Goal: Transaction & Acquisition: Purchase product/service

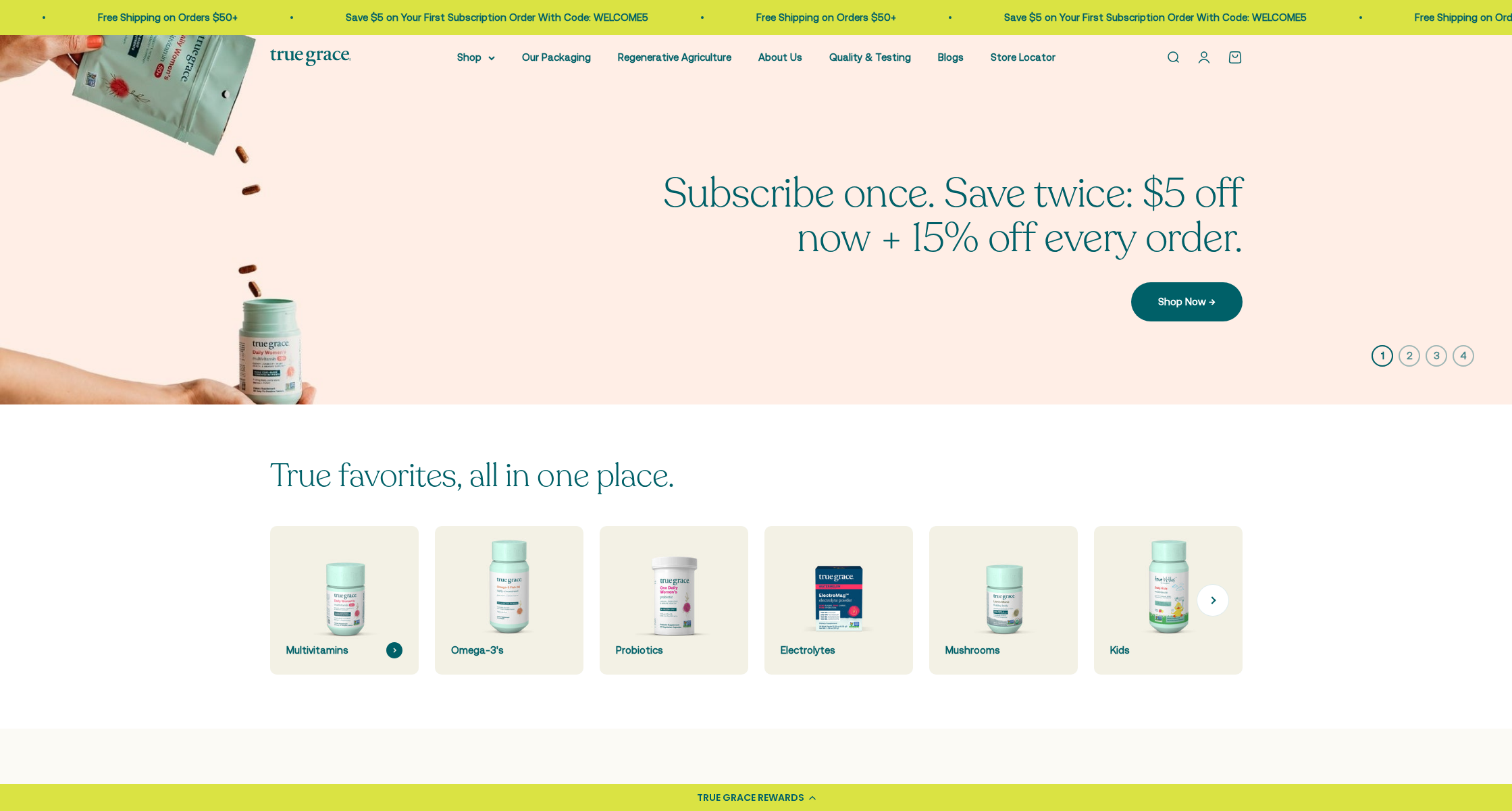
click at [353, 619] on img at bounding box center [344, 601] width 158 height 158
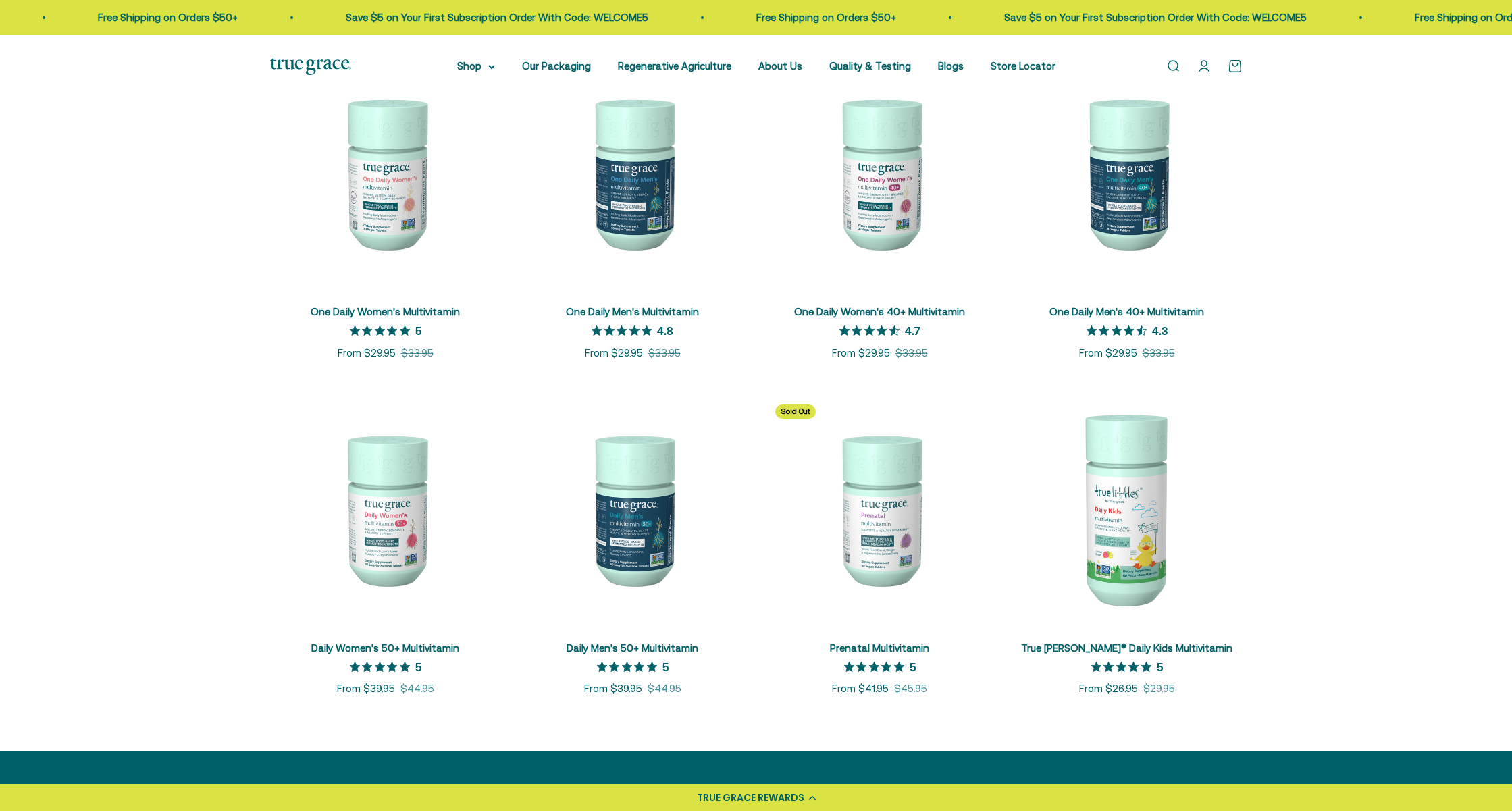
scroll to position [329, 0]
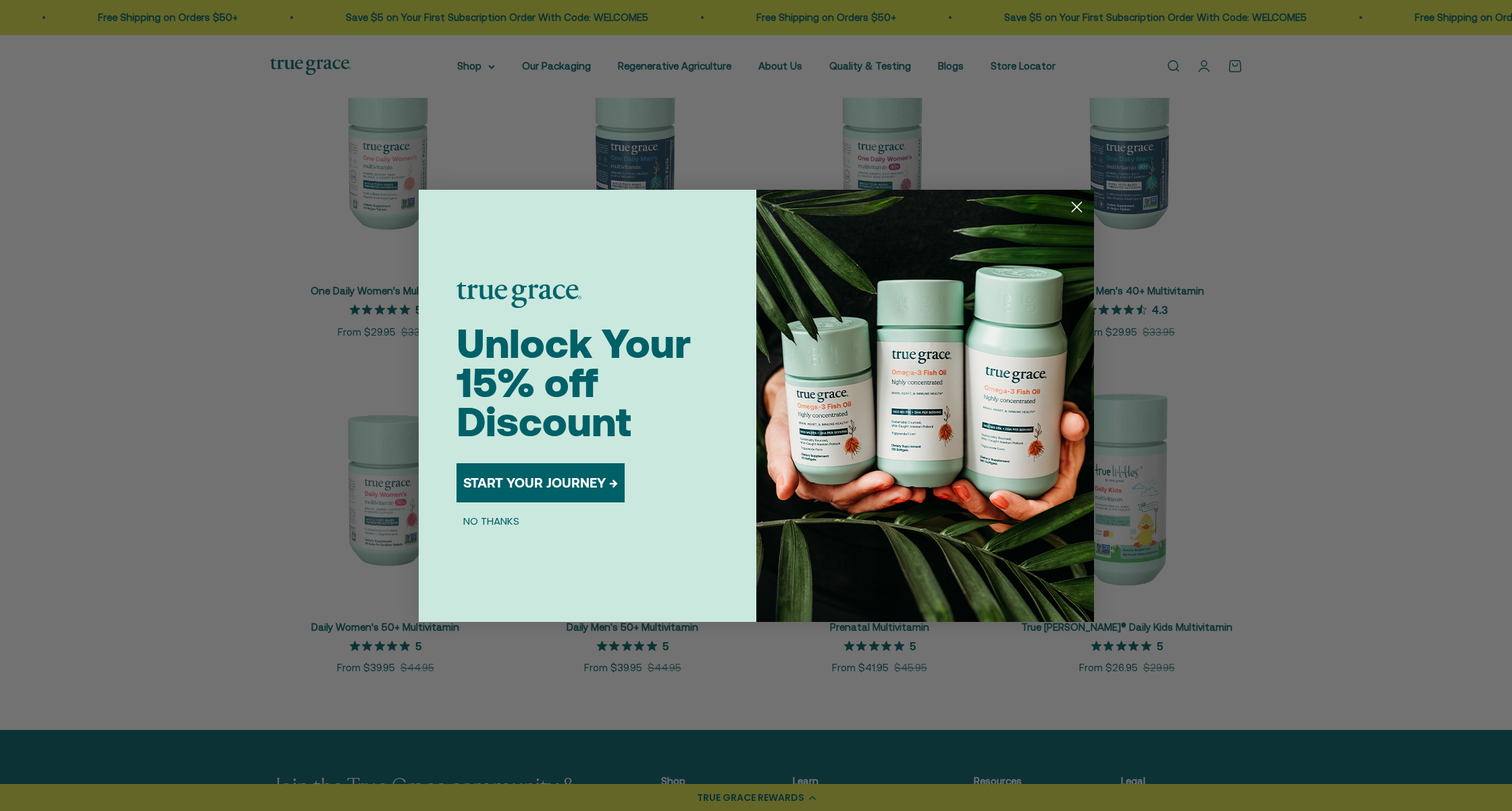
click at [1079, 207] on circle "Close dialog" at bounding box center [1076, 206] width 22 height 22
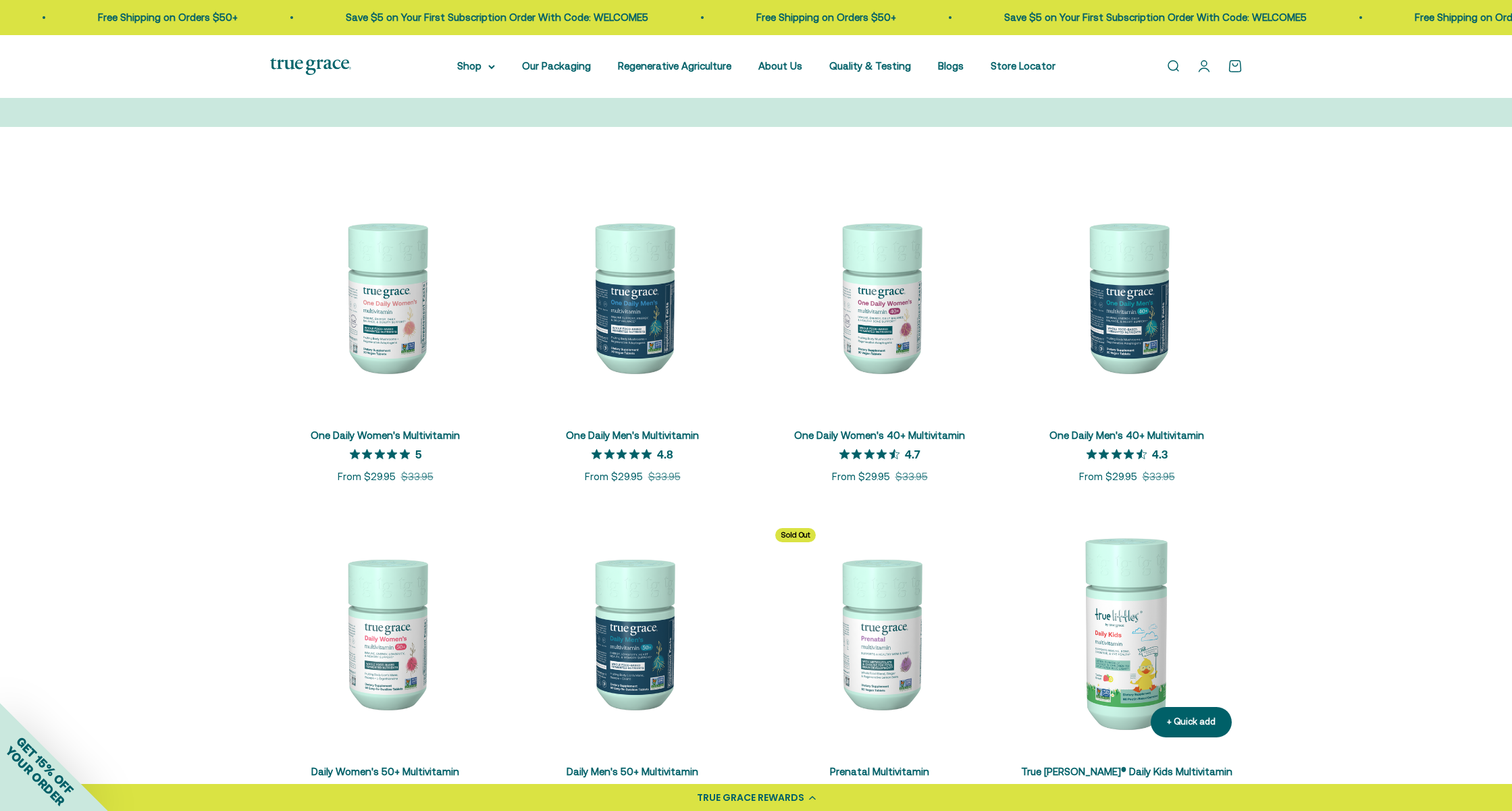
scroll to position [170, 0]
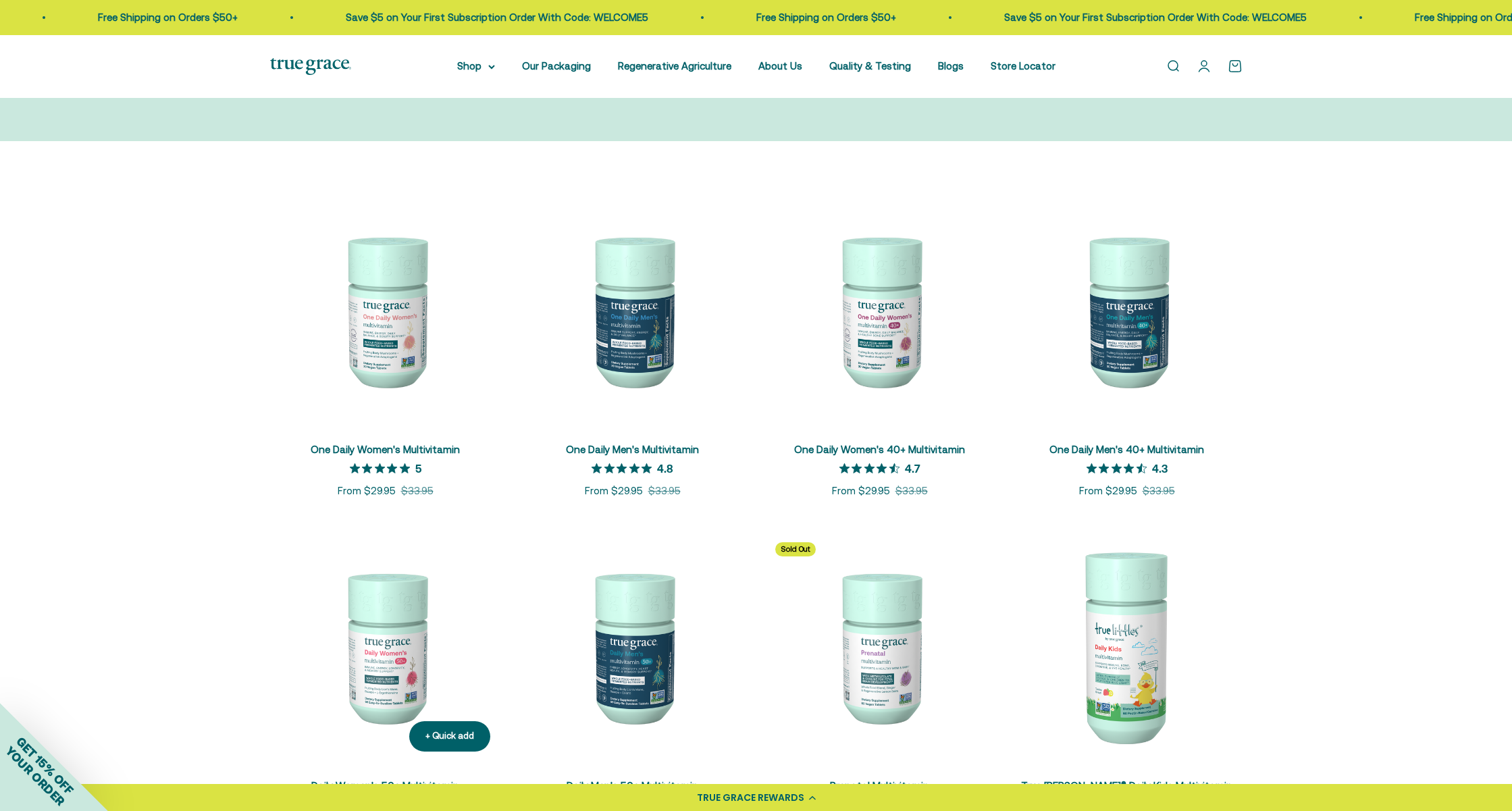
click at [399, 676] on img at bounding box center [386, 647] width 231 height 231
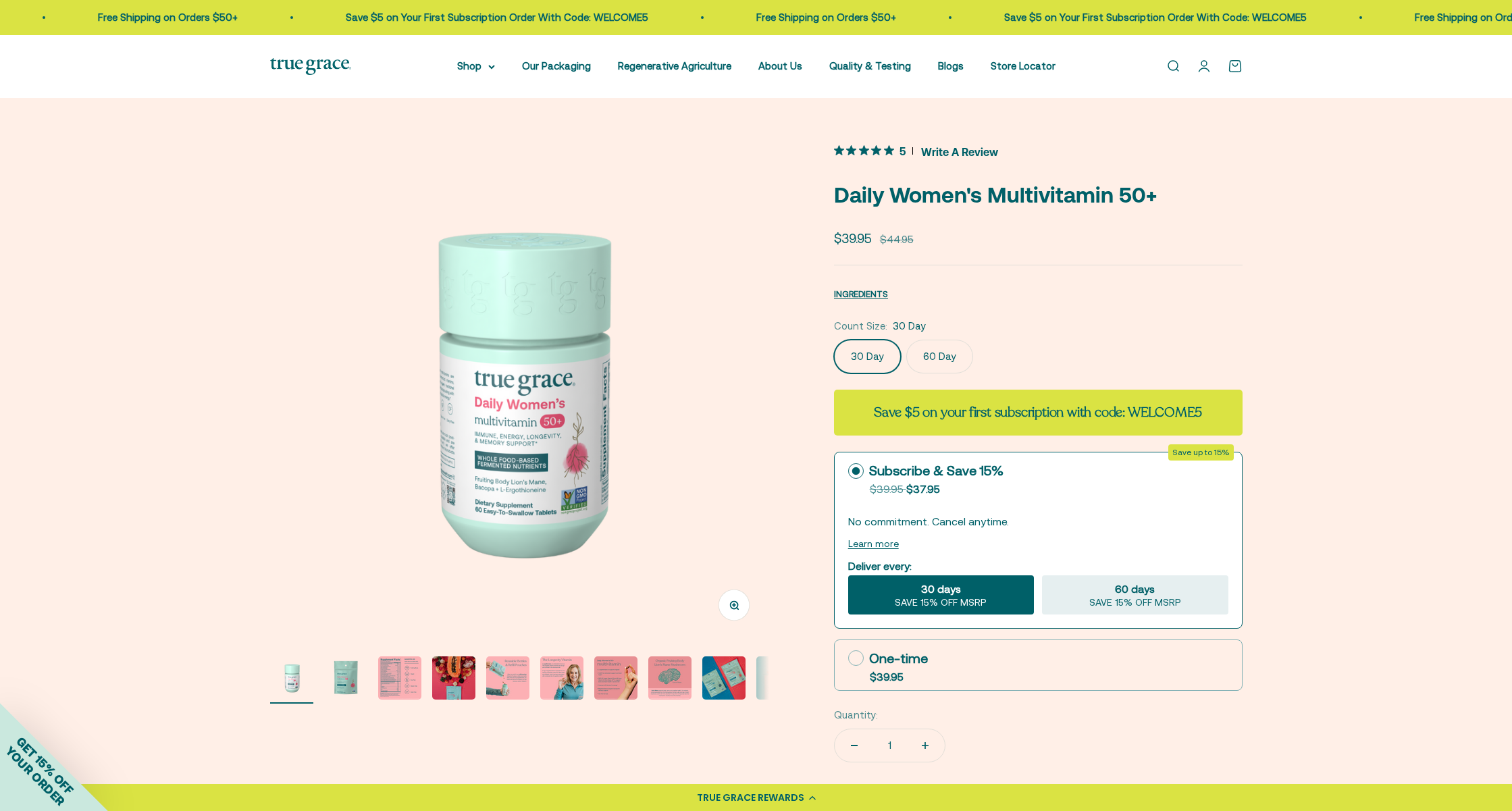
click at [664, 679] on img "Go to item 8" at bounding box center [670, 678] width 43 height 43
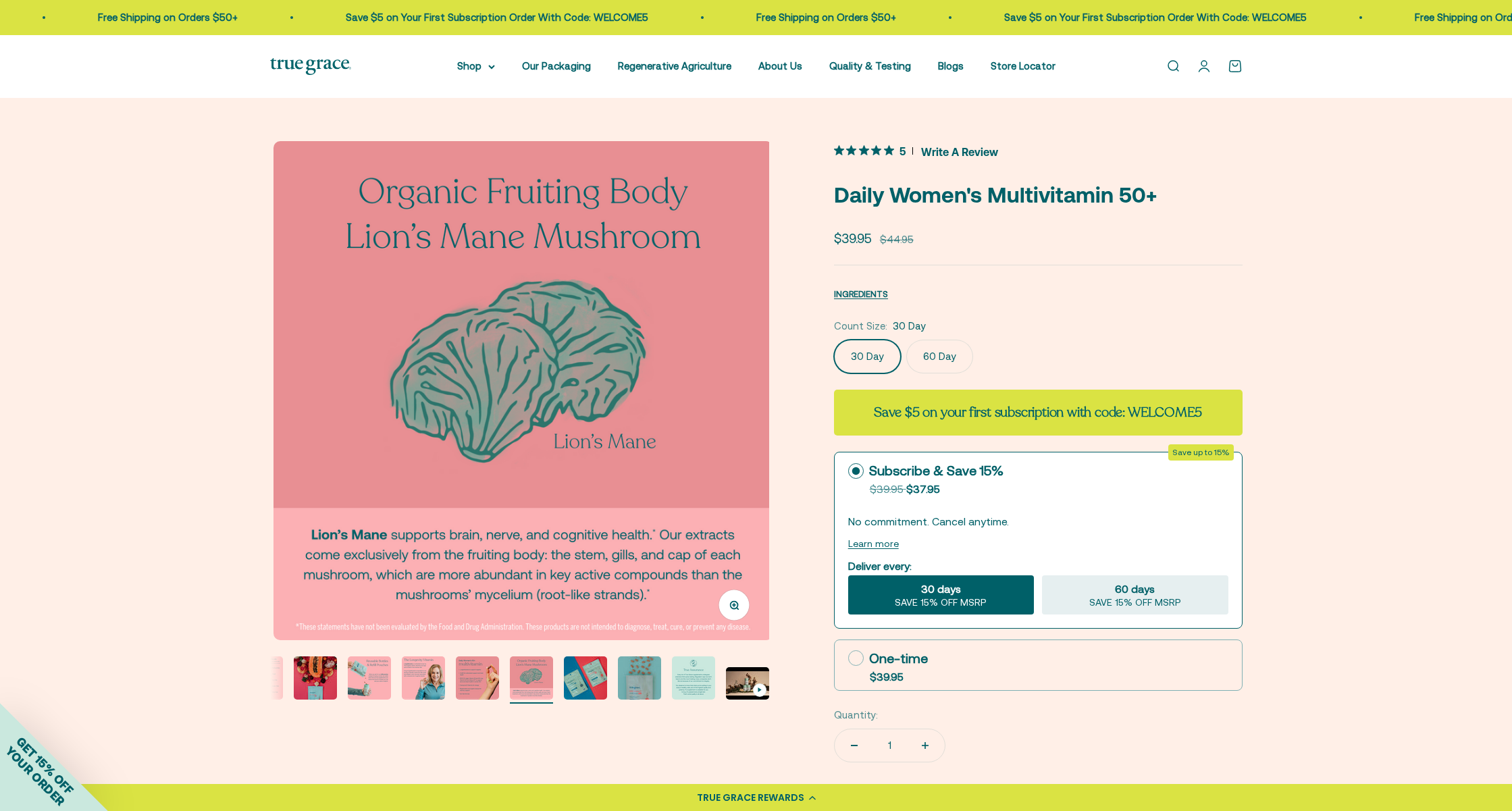
scroll to position [0, 3607]
click at [563, 685] on button "Go to item 9" at bounding box center [585, 680] width 43 height 47
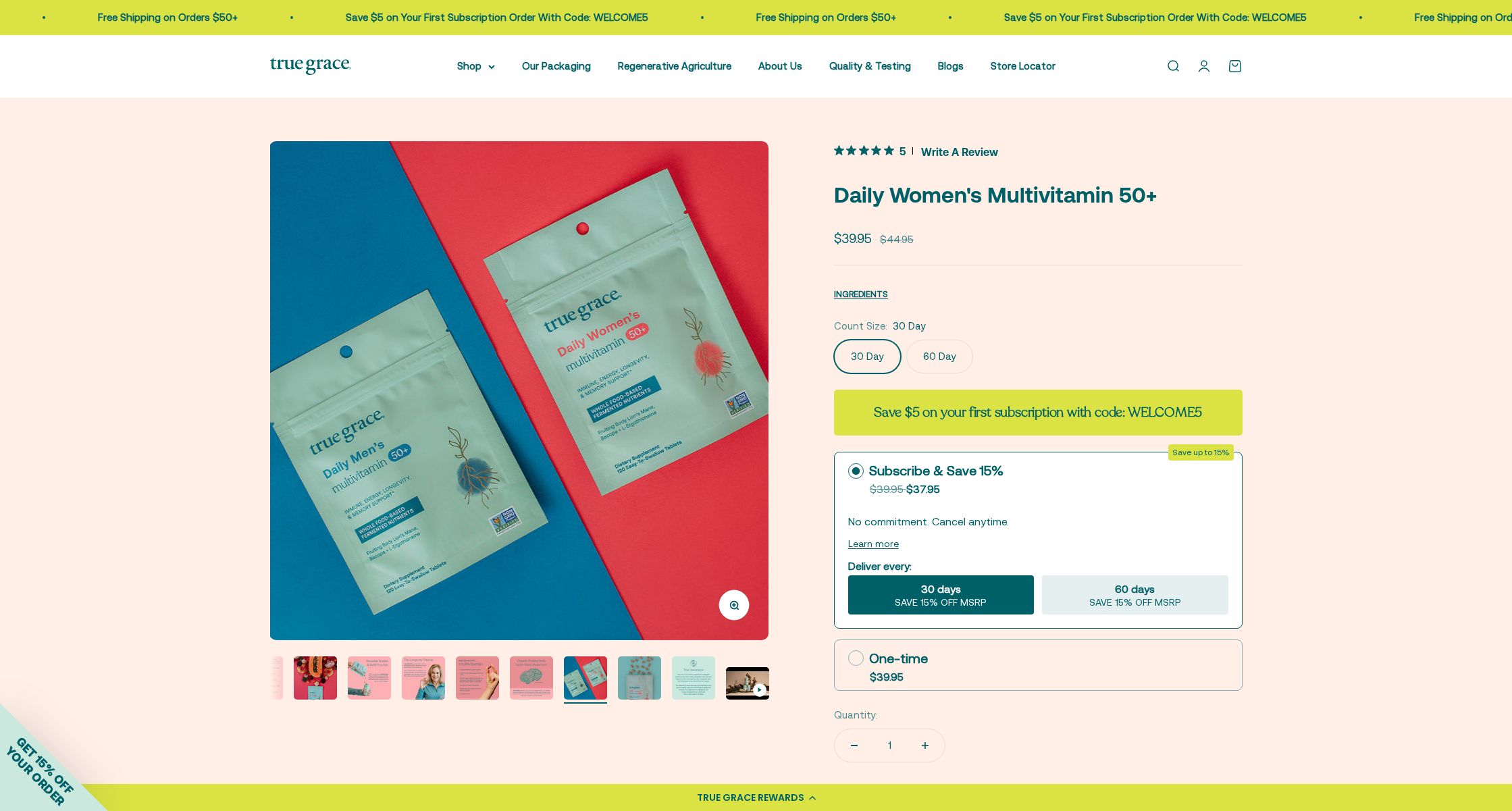
click at [529, 680] on img "Go to item 8" at bounding box center [531, 678] width 43 height 43
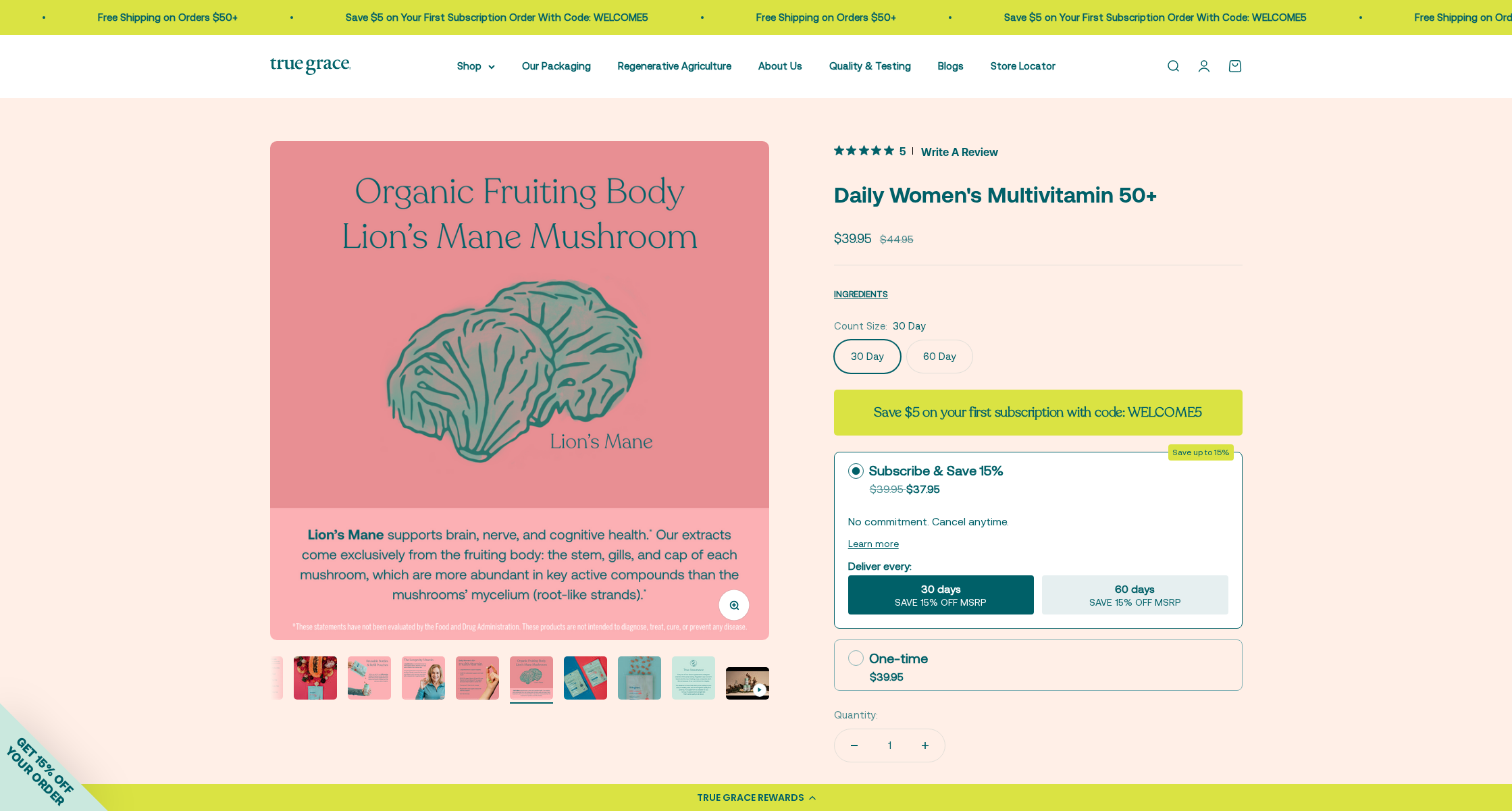
click at [358, 677] on img "Go to item 5" at bounding box center [369, 678] width 43 height 43
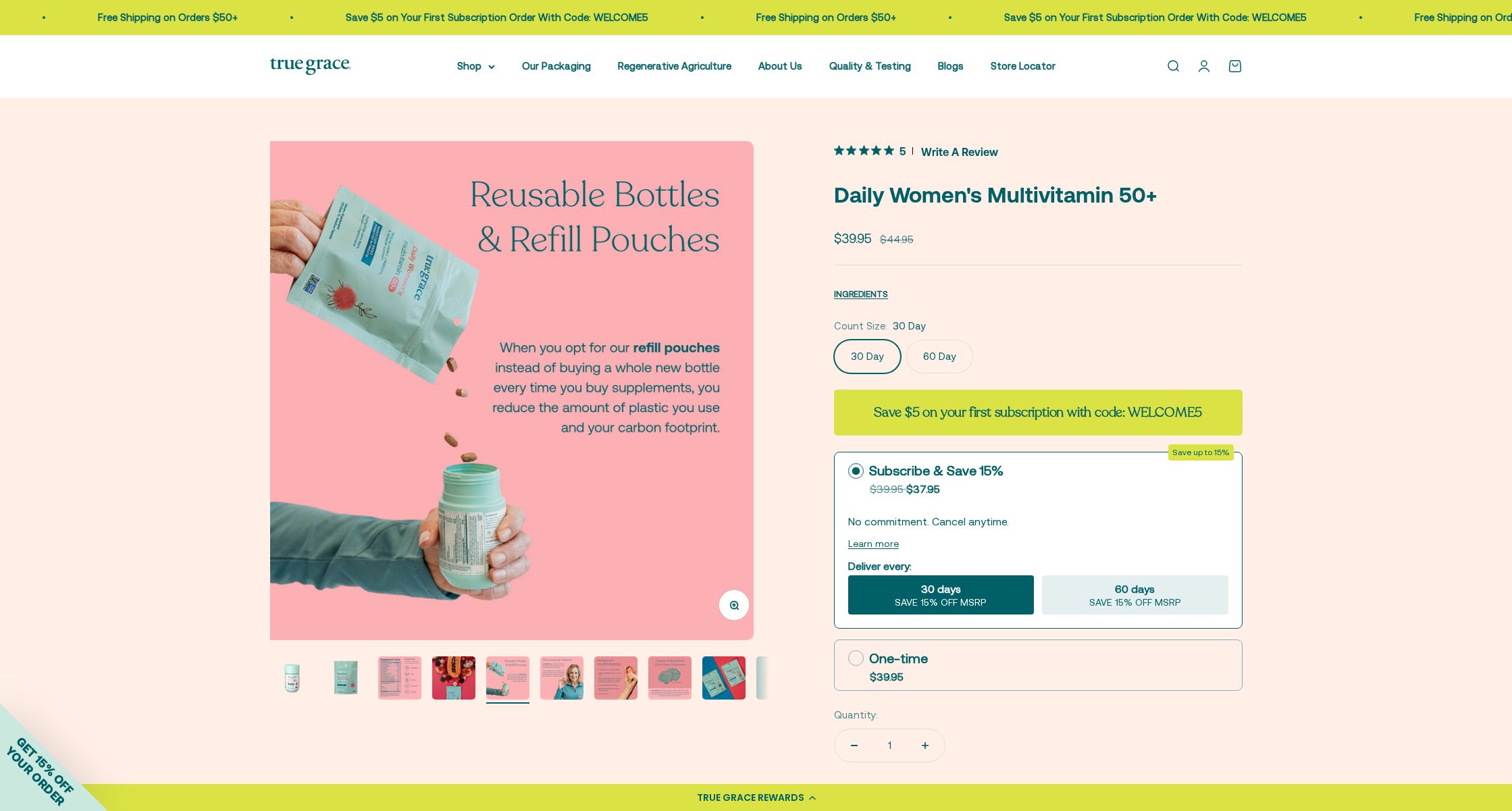
scroll to position [0, 2061]
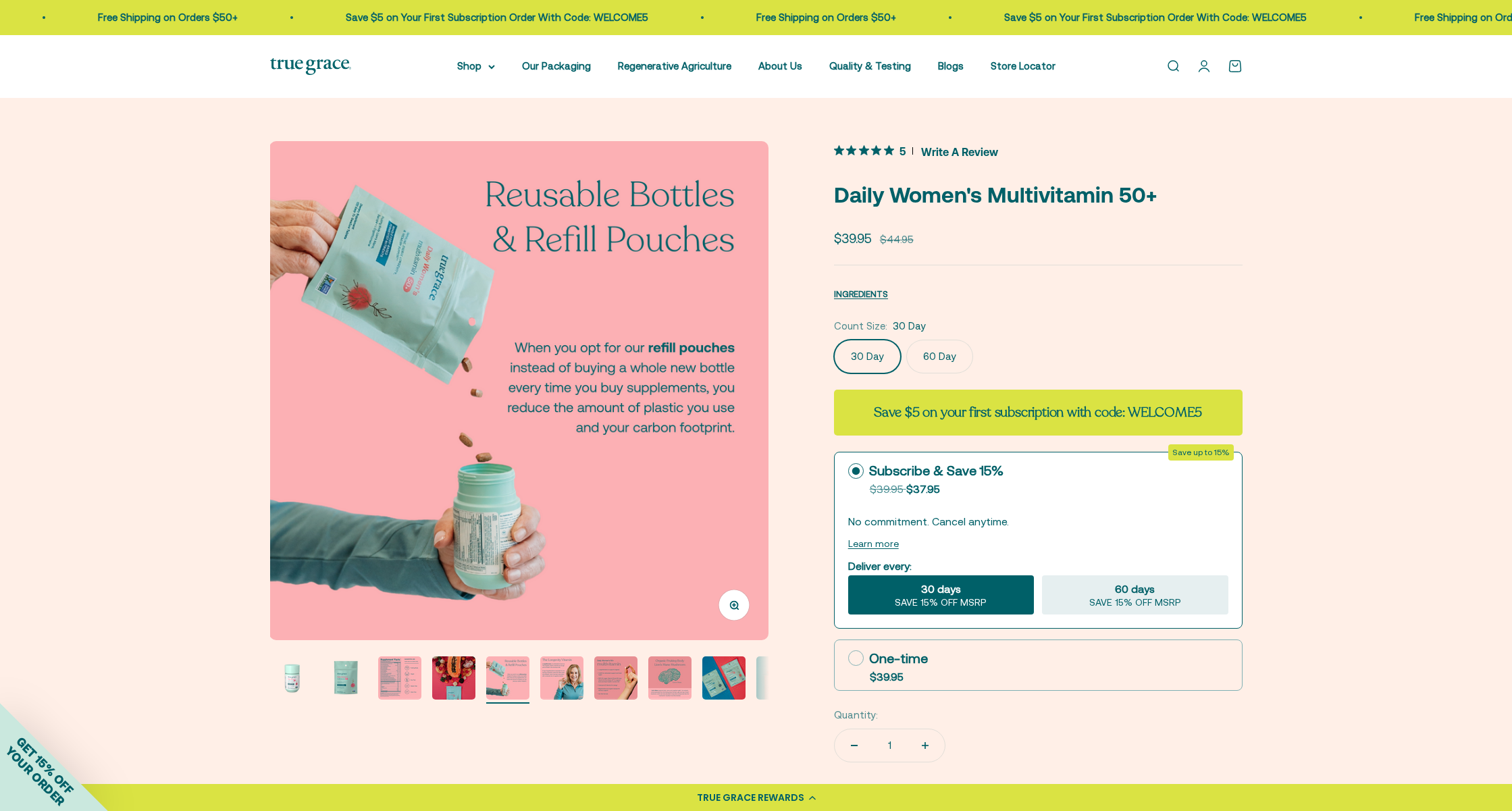
click at [709, 682] on img "Go to item 9" at bounding box center [724, 678] width 43 height 43
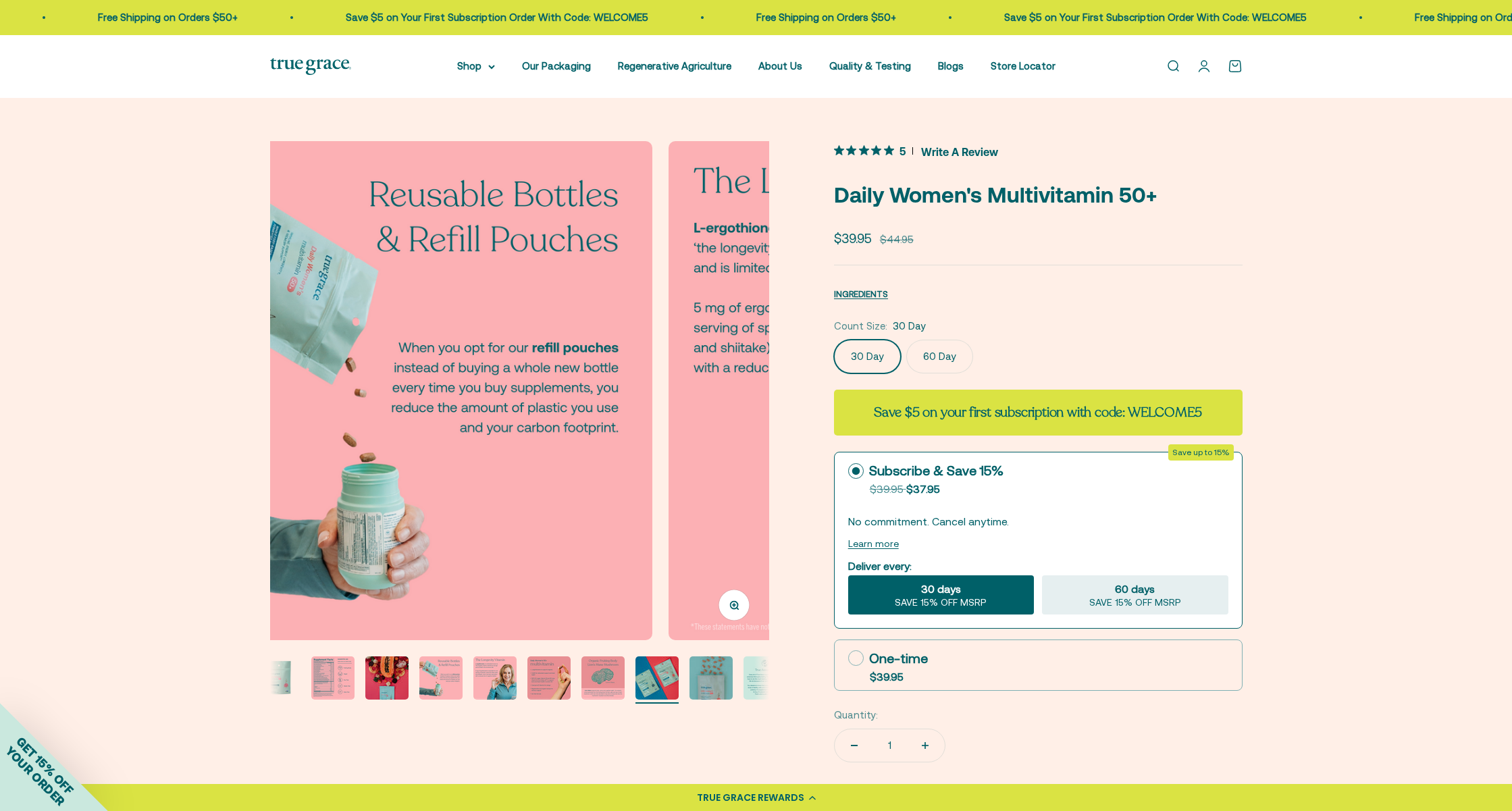
scroll to position [0, 139]
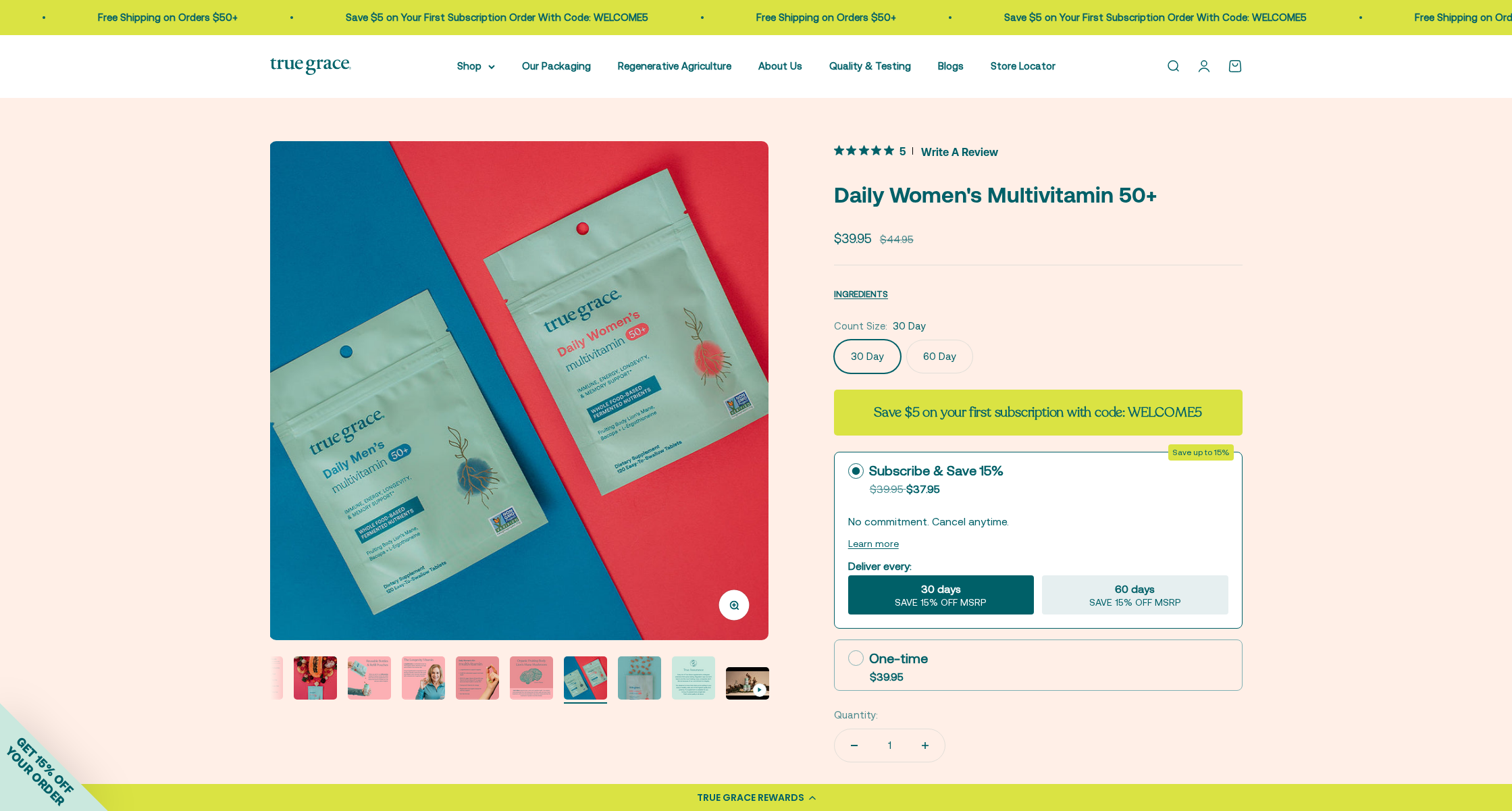
click at [478, 686] on img "Go to item 7" at bounding box center [477, 678] width 43 height 43
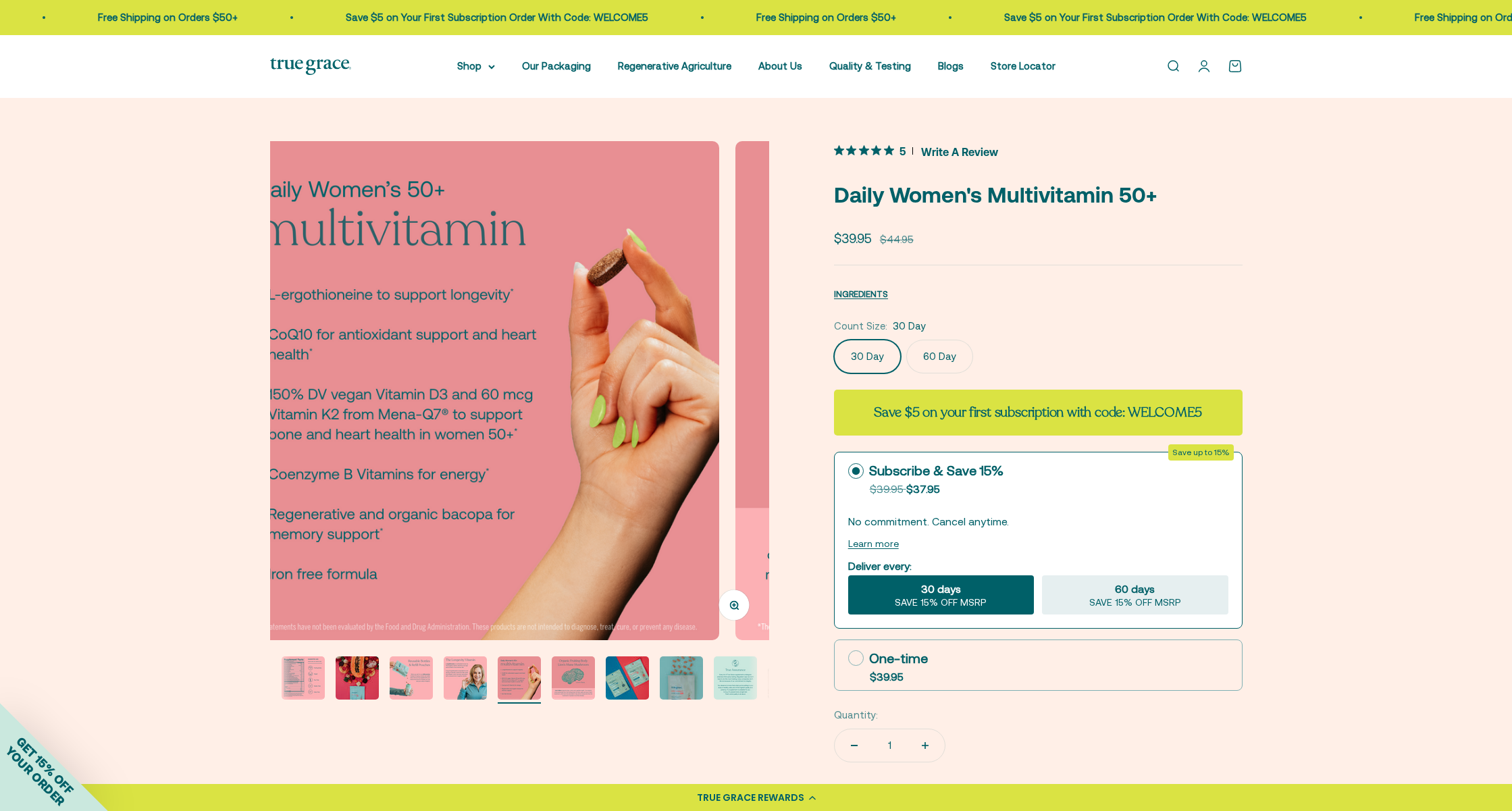
scroll to position [0, 3092]
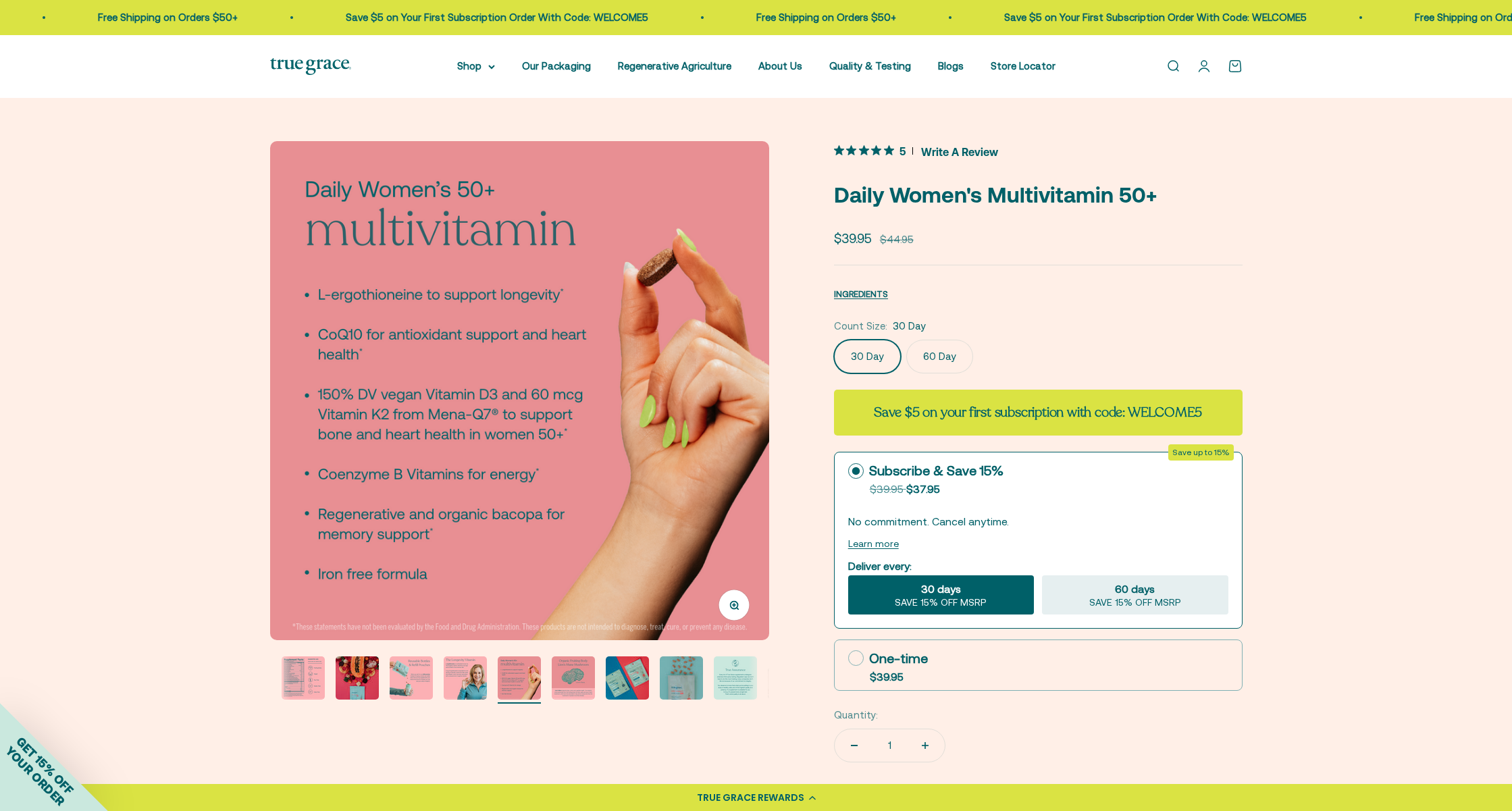
click at [408, 679] on img "Go to item 5" at bounding box center [411, 678] width 43 height 43
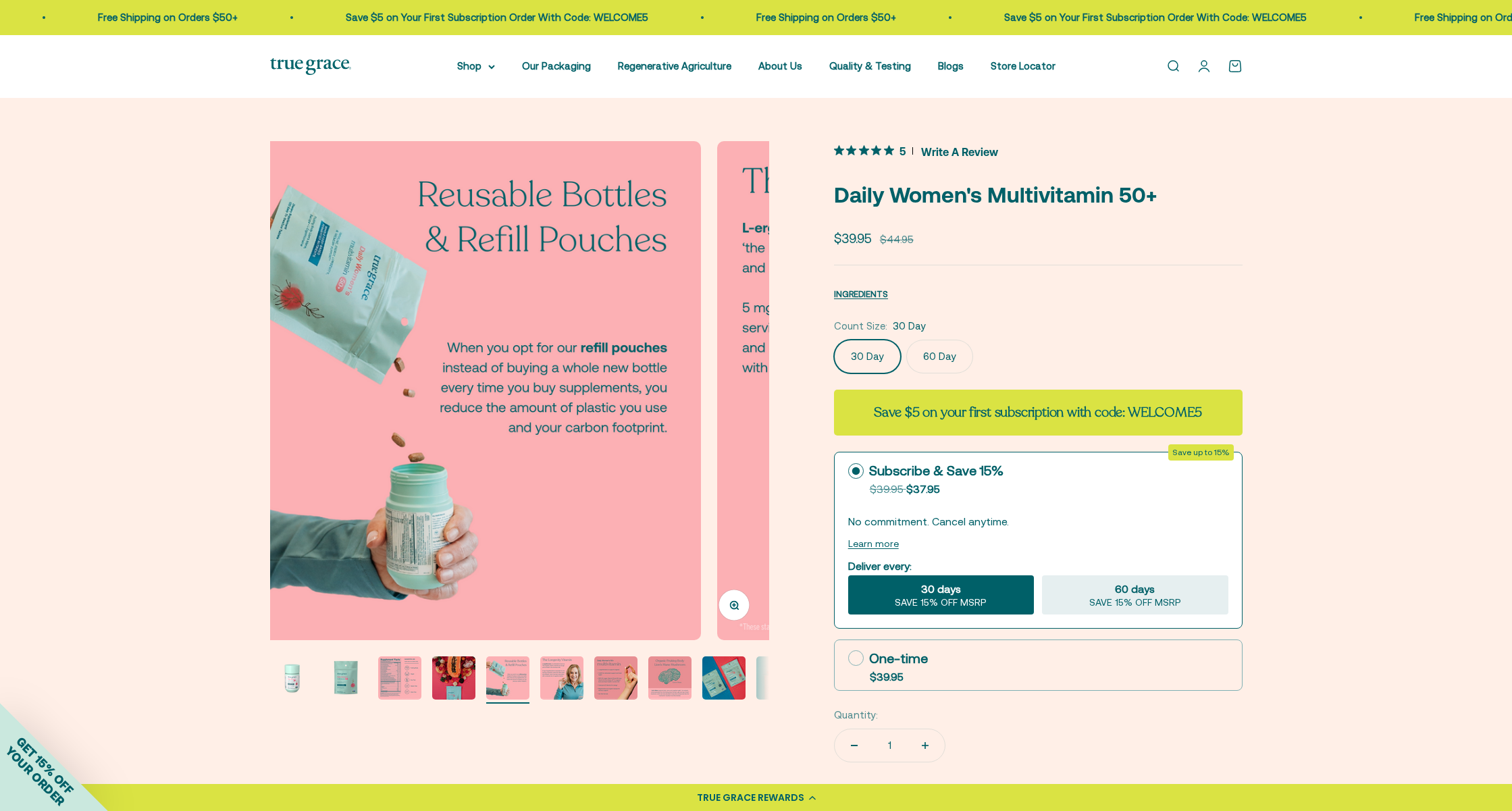
scroll to position [0, 2061]
